Goal: Find specific page/section: Find specific page/section

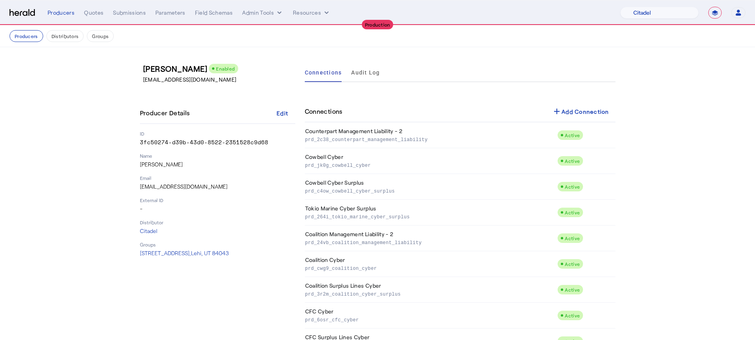
select select "pfm_j8lw_citadel"
select select "**********"
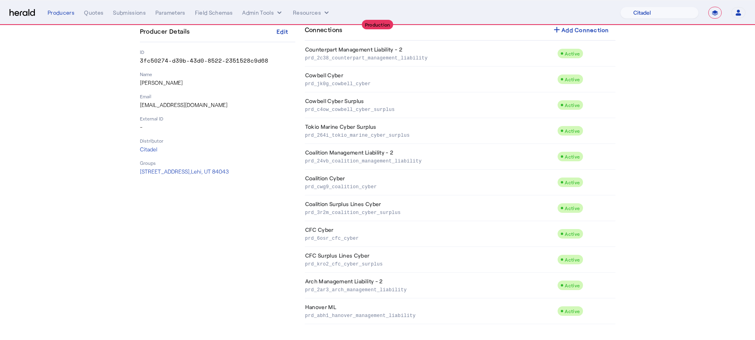
select select "pfm_8n7g_marsh"
click at [625, 7] on select "1Fort Affinity Risk [PERSON_NAME] [PERSON_NAME] CRC Campus Coverage Citadel Fif…" at bounding box center [659, 13] width 78 height 12
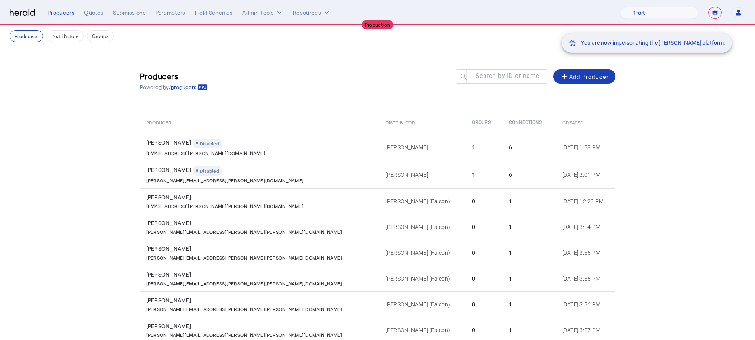
click at [93, 15] on div "You are now impersonating the [PERSON_NAME] platform." at bounding box center [377, 170] width 755 height 340
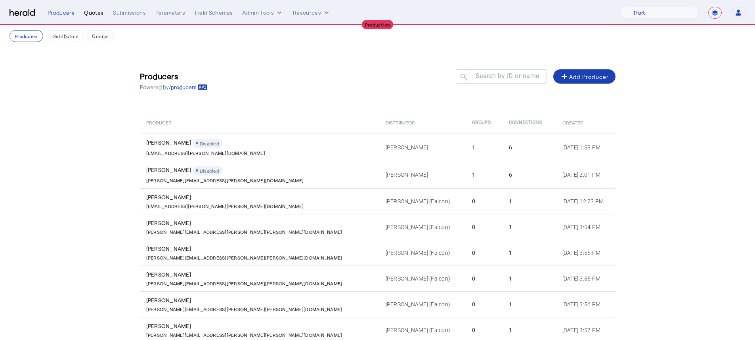
click at [93, 12] on div "Quotes" at bounding box center [93, 13] width 19 height 8
